Goal: Find specific page/section: Find specific page/section

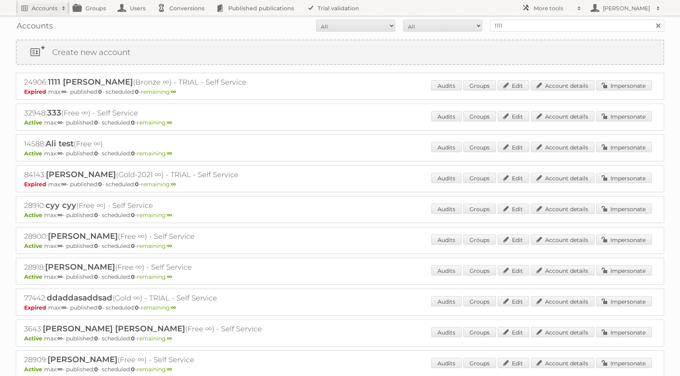
click at [543, 8] on h2 "More tools" at bounding box center [554, 8] width 40 height 8
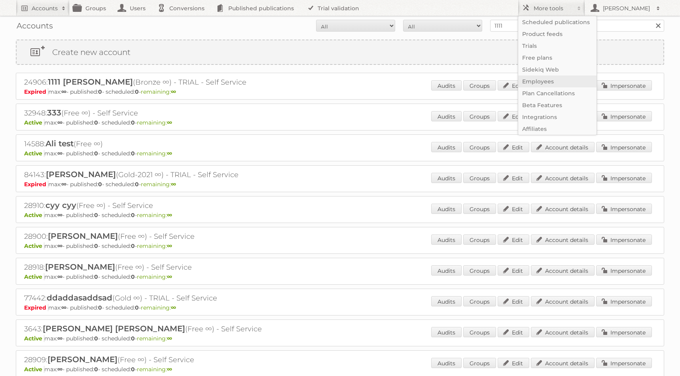
click at [541, 81] on link "Employees" at bounding box center [557, 82] width 78 height 12
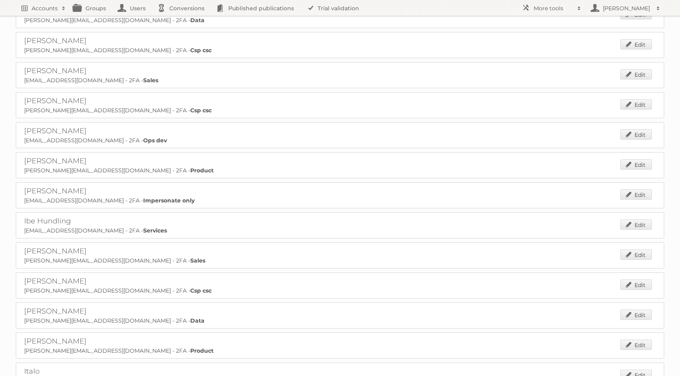
scroll to position [848, 0]
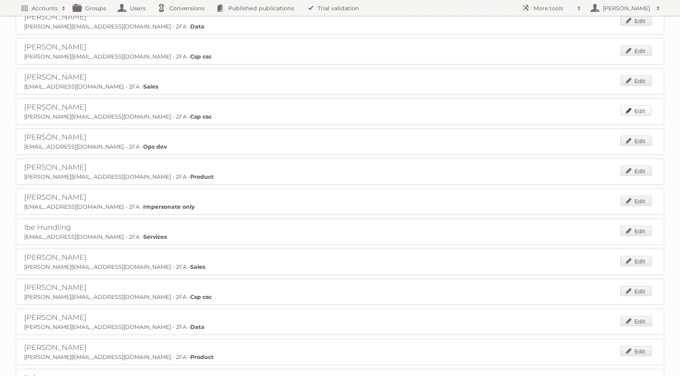
click at [633, 106] on link "Edit" at bounding box center [636, 111] width 32 height 10
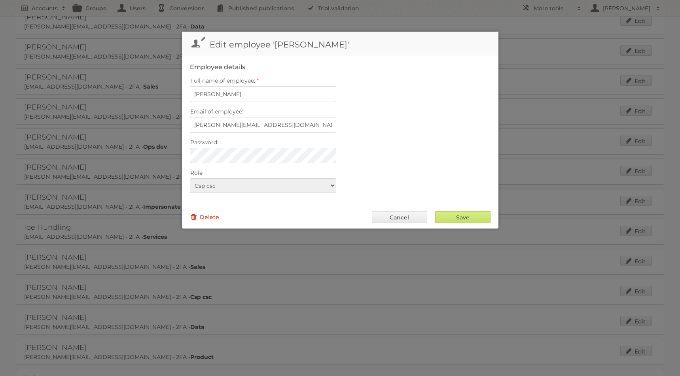
click at [207, 214] on link "Delete" at bounding box center [204, 217] width 29 height 12
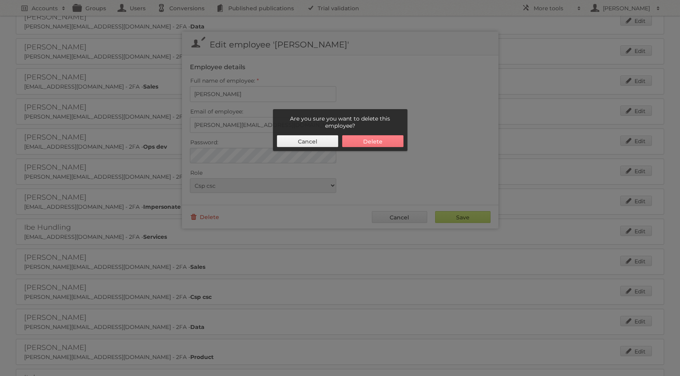
click at [378, 144] on button "Delete" at bounding box center [372, 141] width 61 height 12
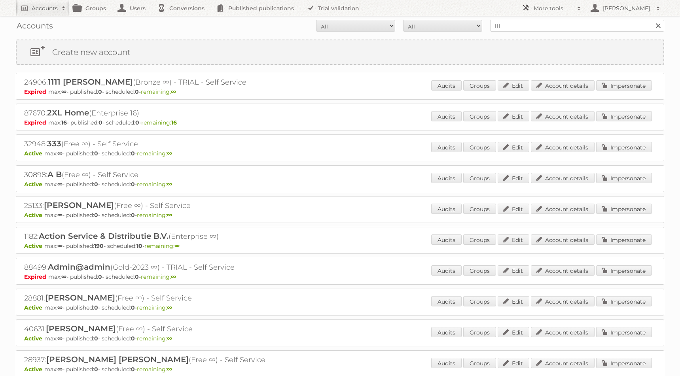
click at [542, 9] on h2 "More tools" at bounding box center [554, 8] width 40 height 8
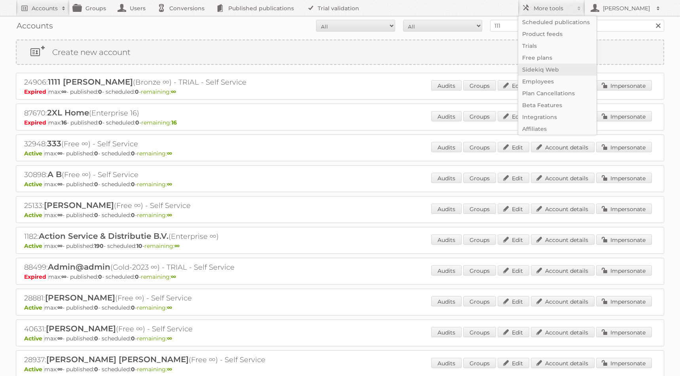
click at [551, 68] on link "Sidekiq Web" at bounding box center [557, 70] width 78 height 12
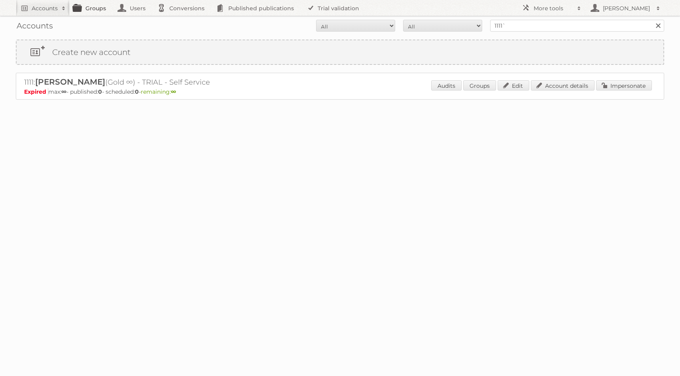
click at [98, 12] on link "Groups" at bounding box center [92, 8] width 44 height 16
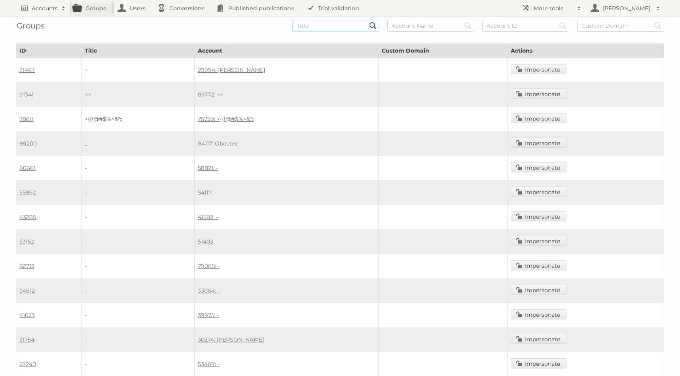
click at [319, 27] on input "text" at bounding box center [335, 26] width 87 height 12
paste input "/89773"
type input "89773"
click at [367, 20] on input "Search" at bounding box center [373, 26] width 12 height 12
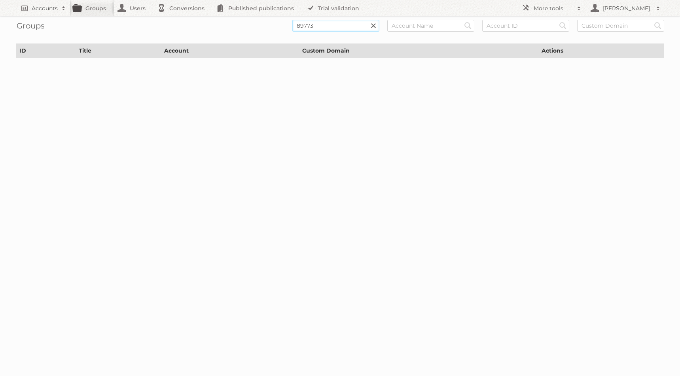
click at [341, 26] on input "89773" at bounding box center [335, 26] width 87 height 12
click at [367, 20] on input "Search" at bounding box center [373, 26] width 12 height 12
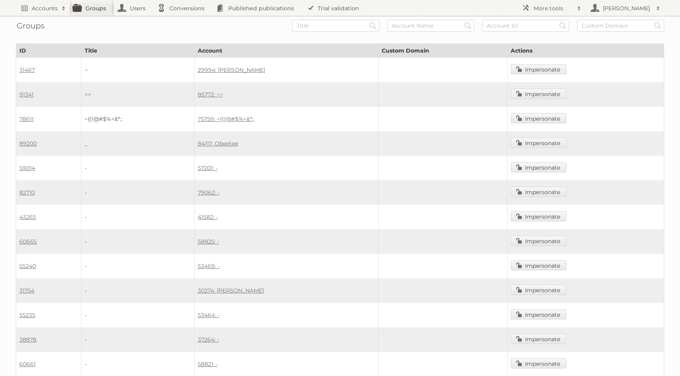
click at [87, 10] on link "Groups" at bounding box center [92, 8] width 44 height 16
click at [26, 66] on link "31467" at bounding box center [26, 69] width 15 height 7
